Goal: Navigation & Orientation: Go to known website

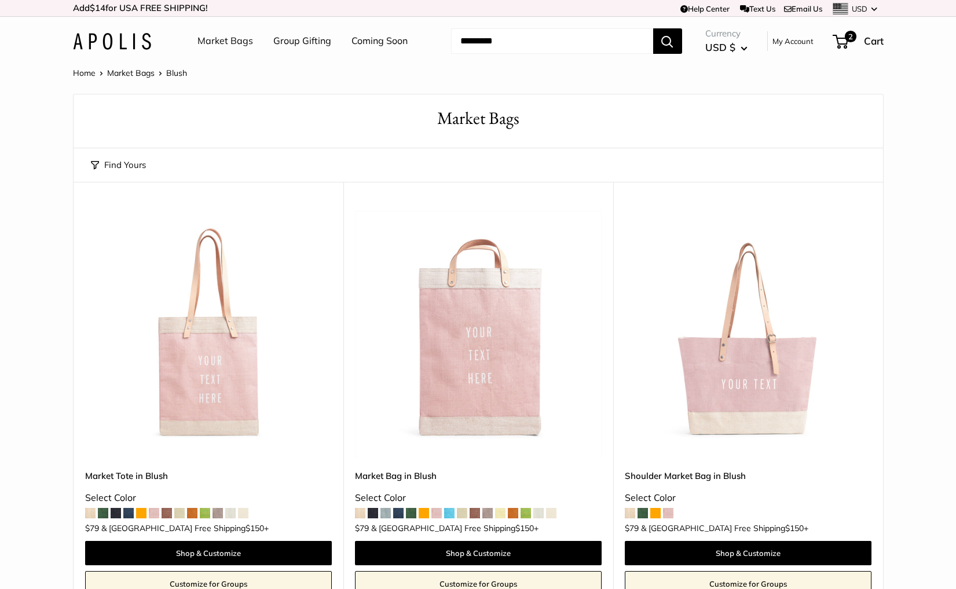
click at [131, 46] on img at bounding box center [112, 41] width 78 height 17
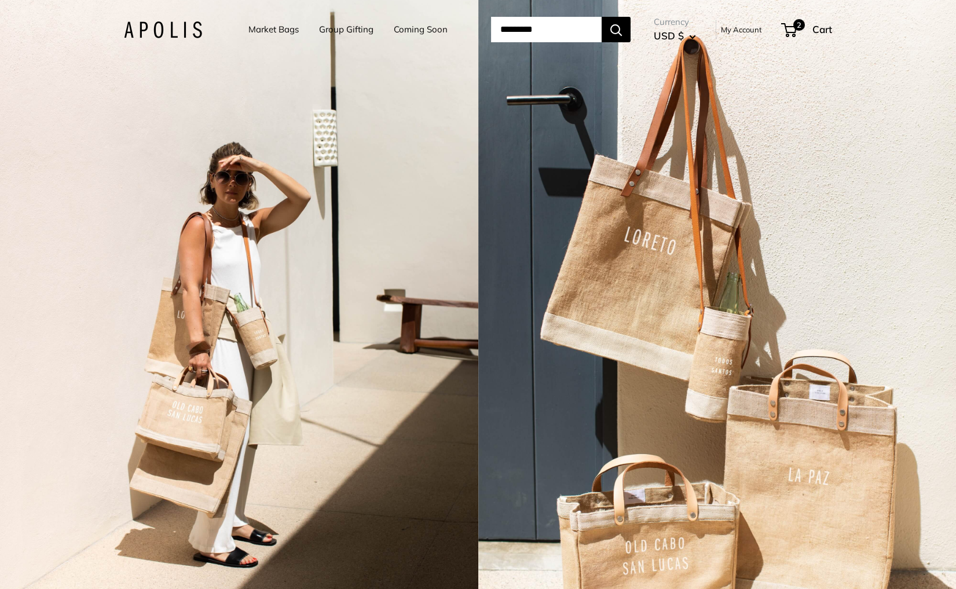
click at [479, 313] on div "2 / 3" at bounding box center [717, 294] width 478 height 589
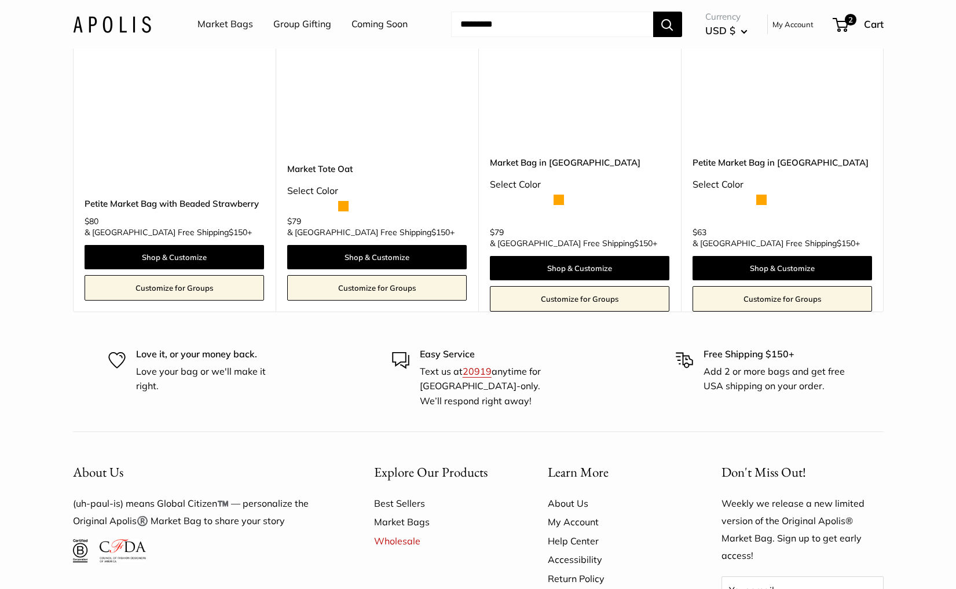
scroll to position [7153, 0]
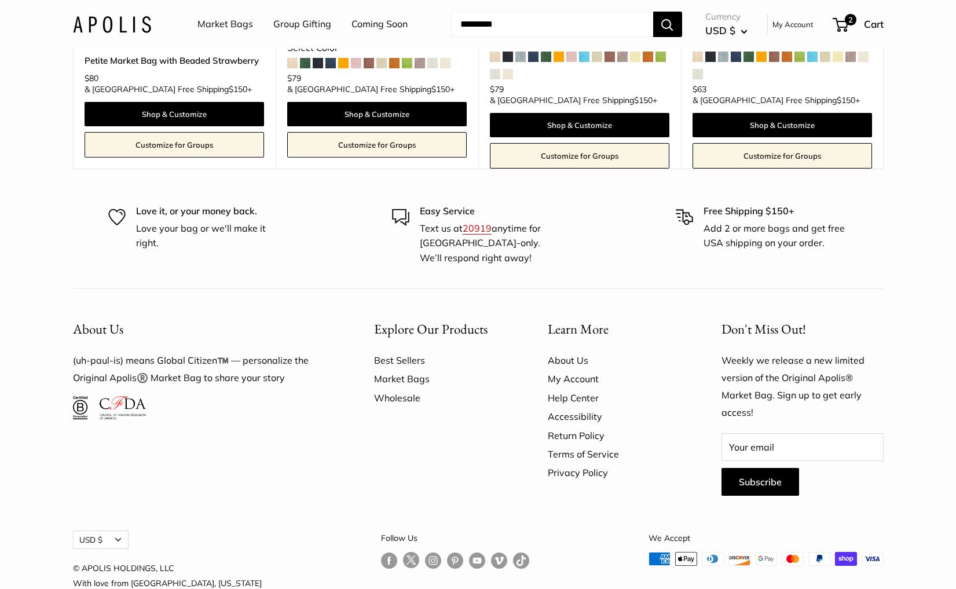
click at [380, 389] on link "Wholesale" at bounding box center [440, 398] width 133 height 19
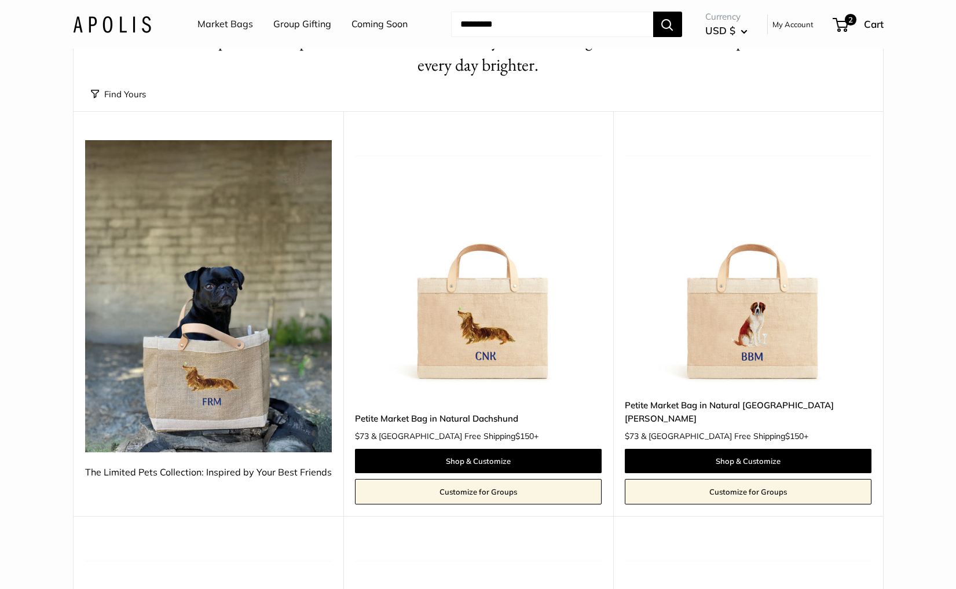
scroll to position [0, 0]
